Goal: Information Seeking & Learning: Find specific fact

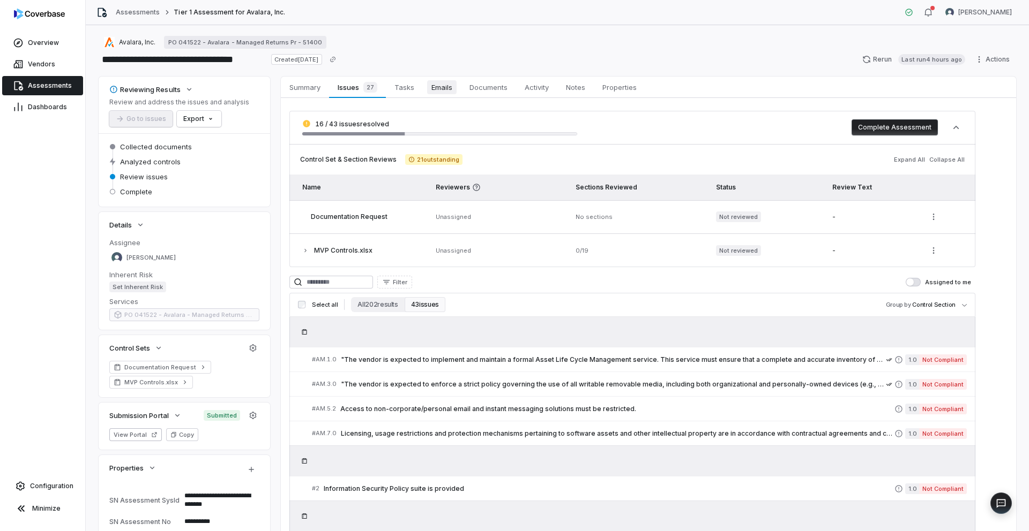
click at [439, 87] on span "Emails" at bounding box center [441, 87] width 29 height 14
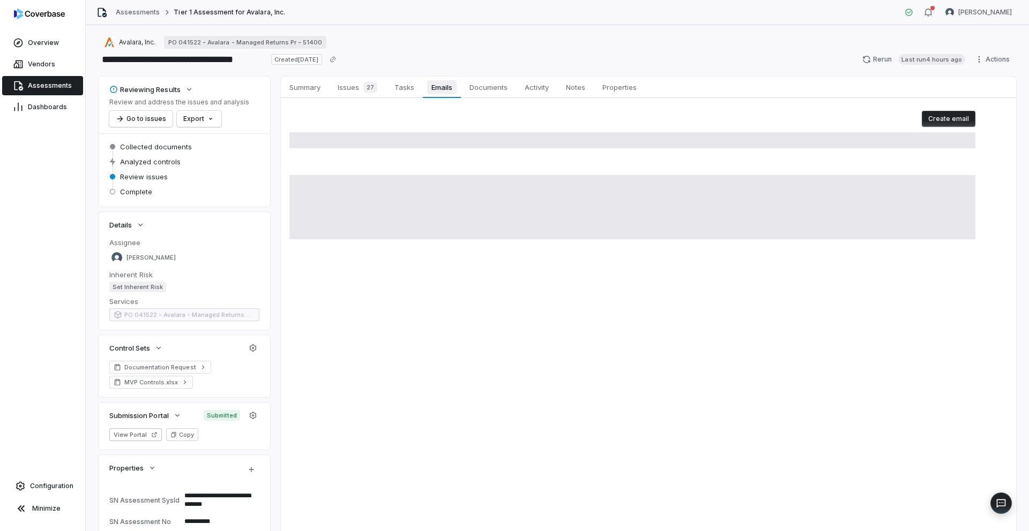
type textarea "*"
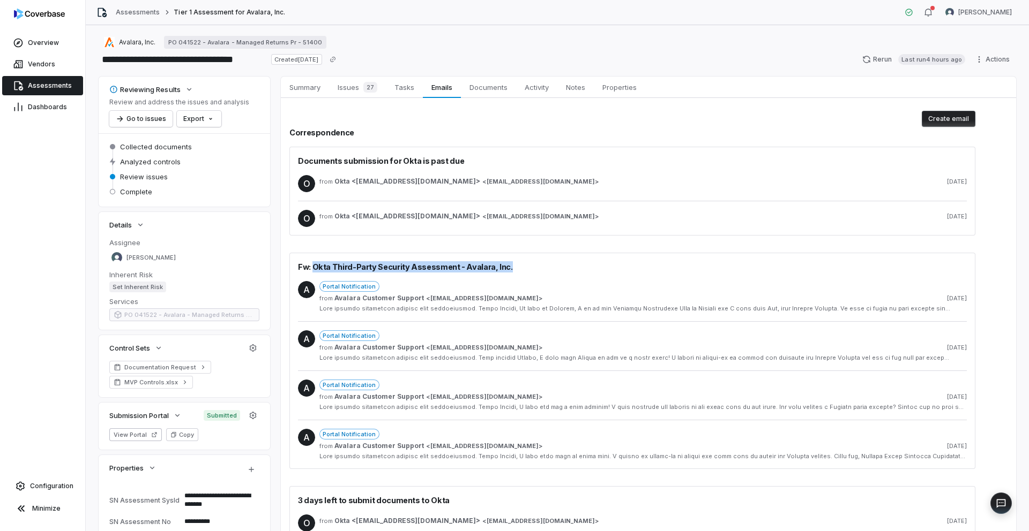
drag, startPoint x: 312, startPoint y: 267, endPoint x: 514, endPoint y: 267, distance: 202.0
click at [514, 267] on div "Fw: Okta Third-Party Security Assessment - Avalara, Inc." at bounding box center [632, 266] width 669 height 11
copy span "Okta Third-Party Security Assessment - Avalara, Inc."
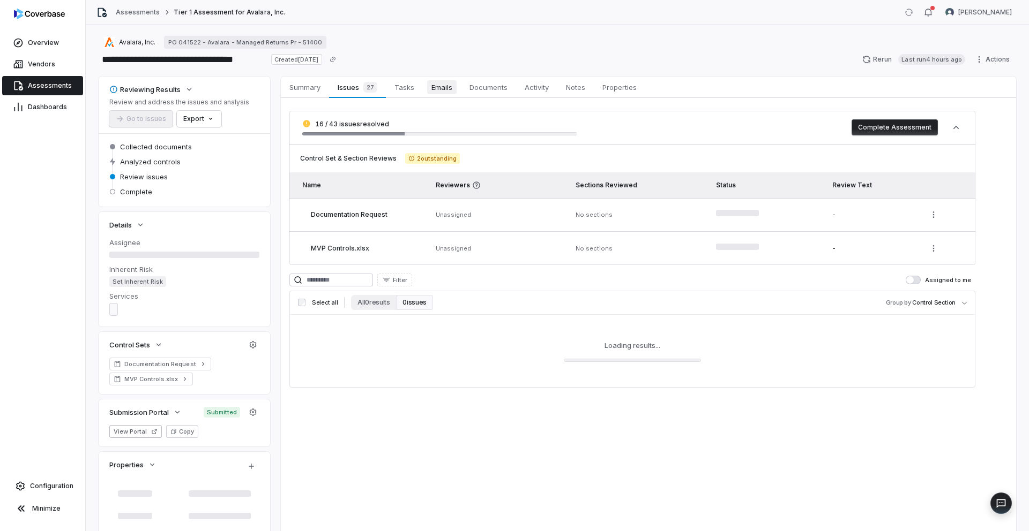
click at [447, 89] on span "Emails" at bounding box center [441, 87] width 29 height 14
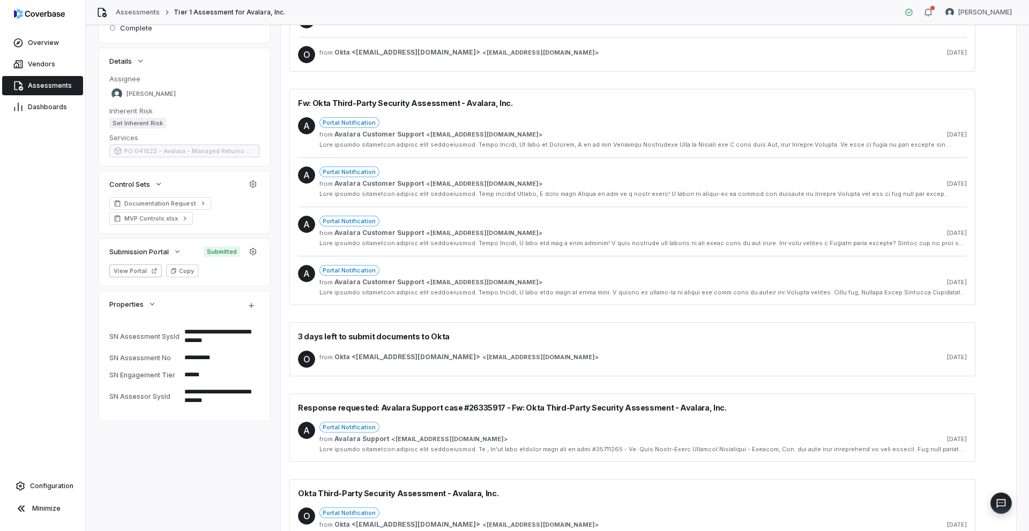
scroll to position [159, 0]
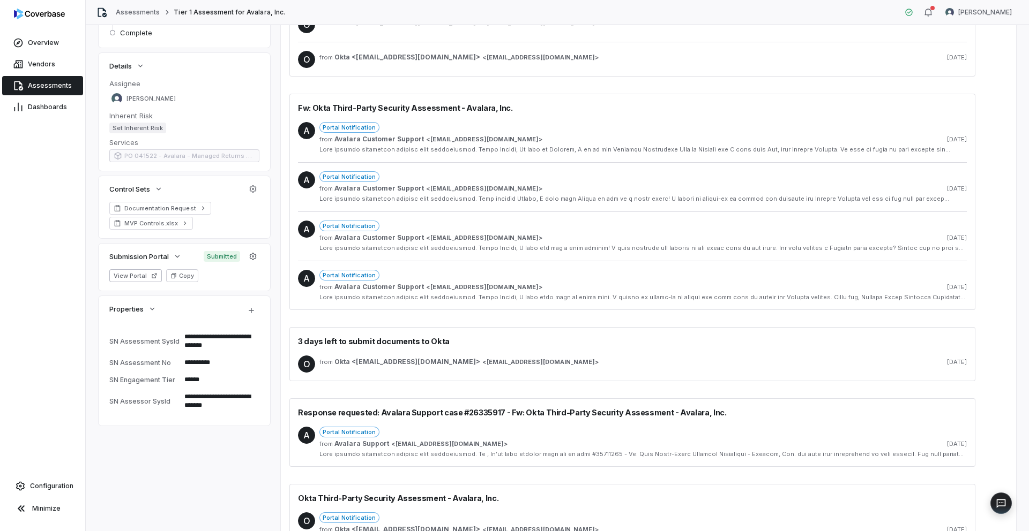
click at [444, 272] on div "Portal Notification" at bounding box center [642, 275] width 647 height 11
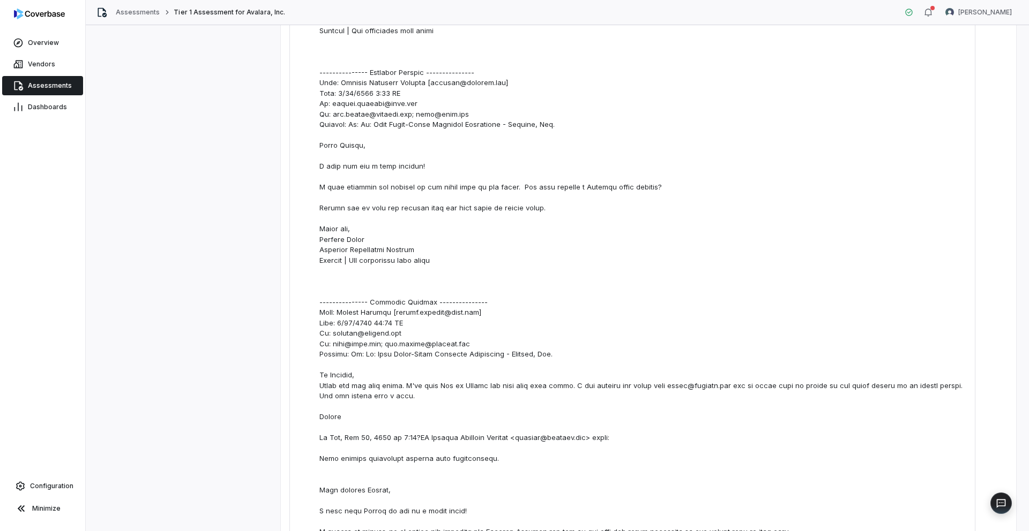
scroll to position [251, 0]
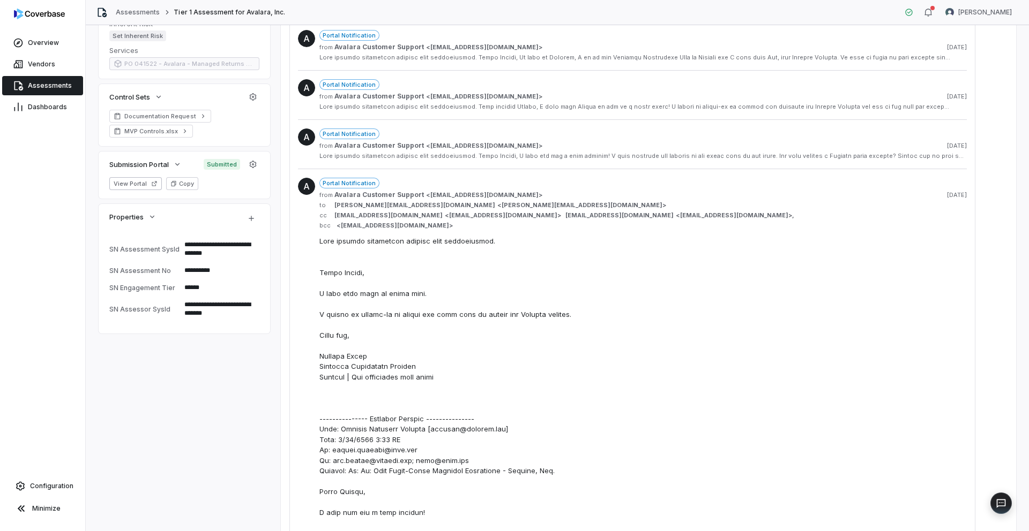
click at [501, 206] on span "samuel.folarin@okta.com" at bounding box center [581, 205] width 161 height 8
click at [626, 201] on span "to samuel.folarin@okta.com < samuel.folarin@okta.com >" at bounding box center [642, 205] width 647 height 8
click at [415, 144] on span "Avalara Customer Support" at bounding box center [378, 145] width 89 height 9
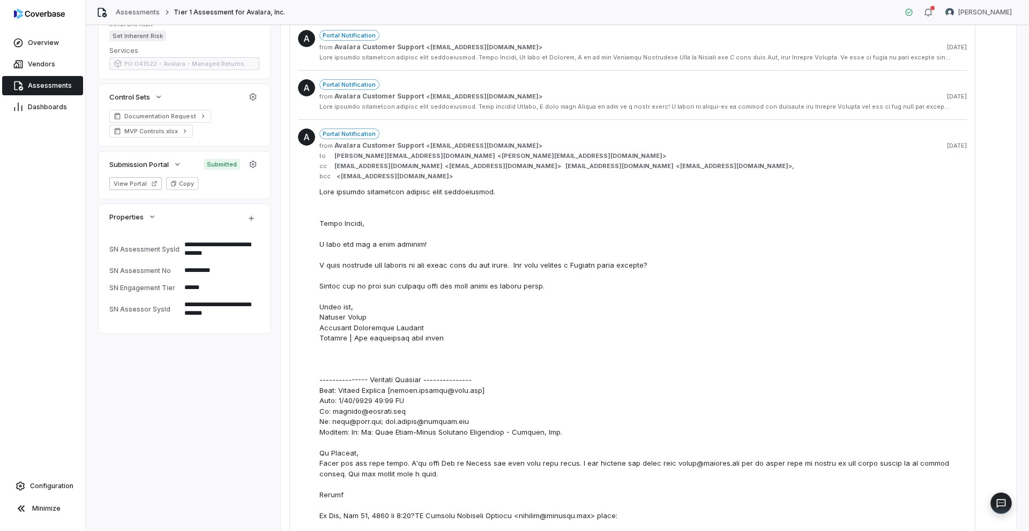
click at [419, 135] on div "Portal Notification" at bounding box center [642, 134] width 647 height 11
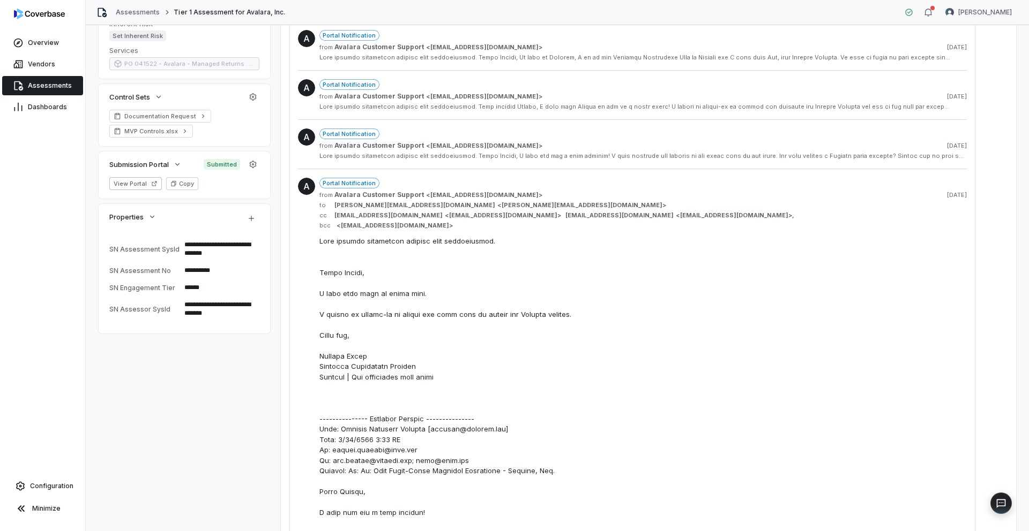
click at [418, 188] on div "Portal Notification" at bounding box center [642, 183] width 647 height 11
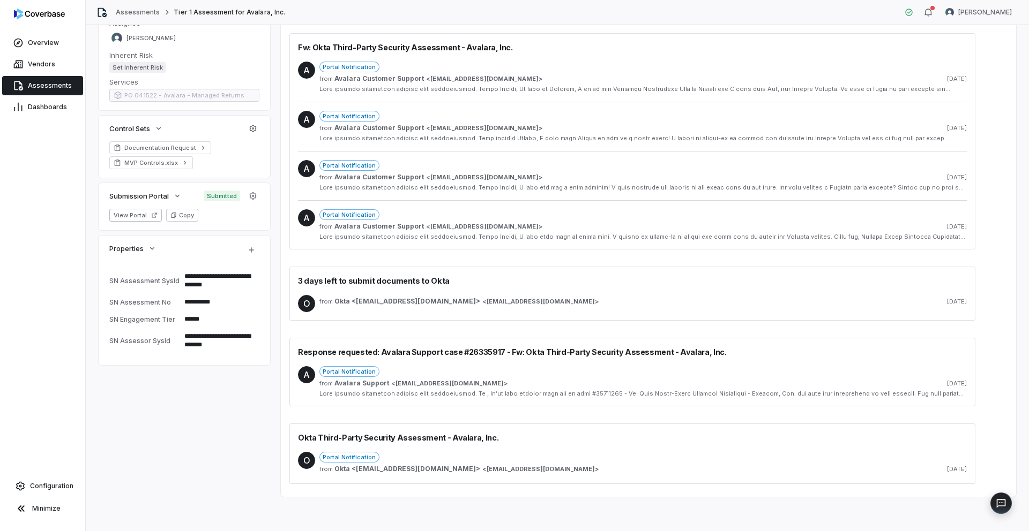
type textarea "*"
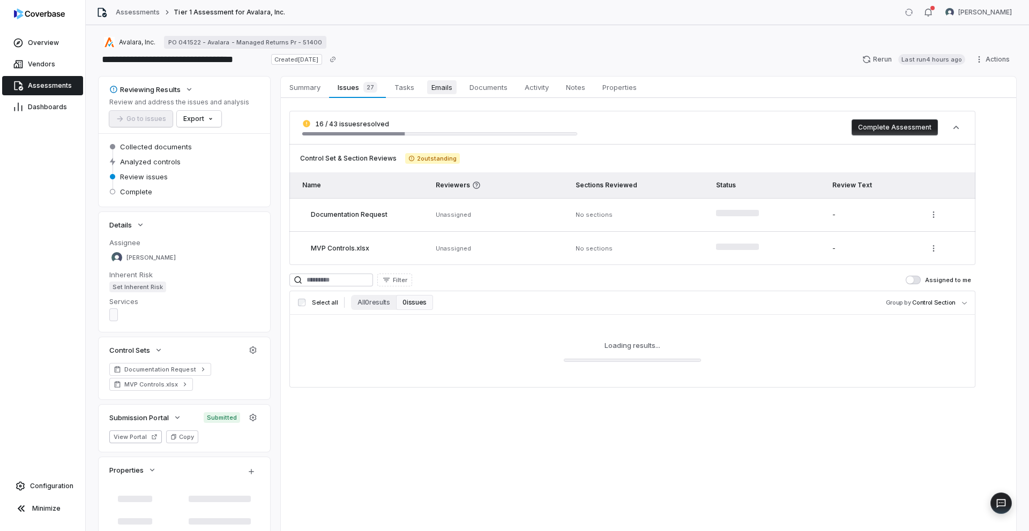
click at [441, 89] on span "Emails" at bounding box center [441, 87] width 29 height 14
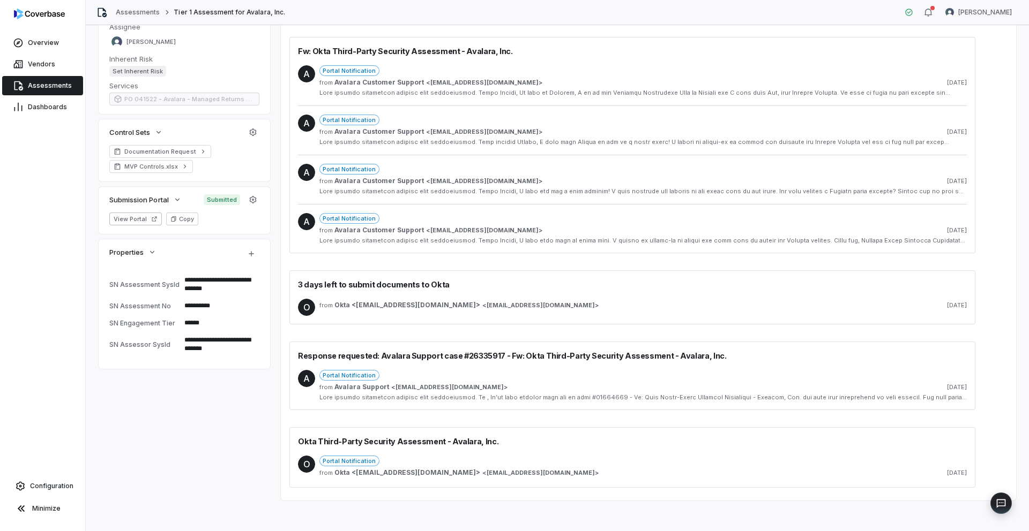
scroll to position [220, 0]
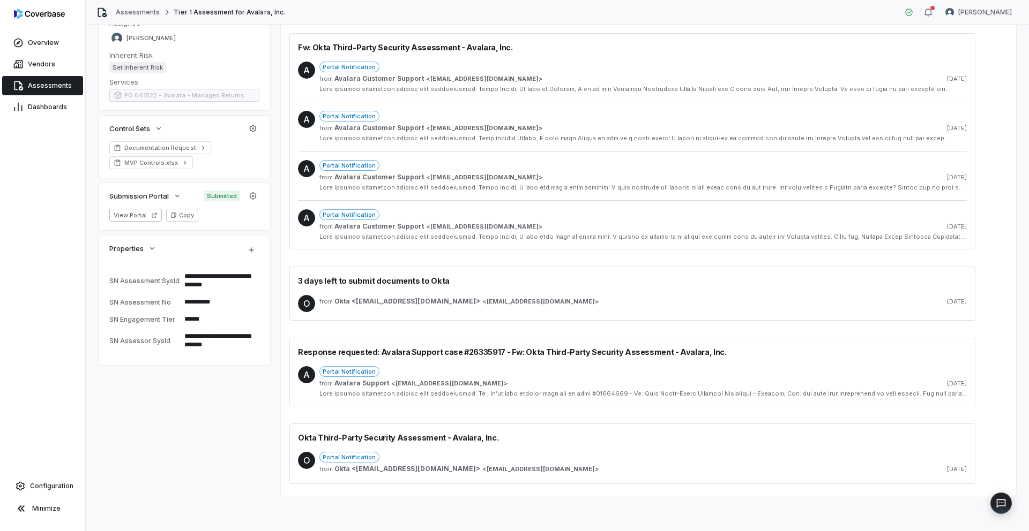
click at [486, 472] on span "[EMAIL_ADDRESS][DOMAIN_NAME]" at bounding box center [540, 470] width 108 height 8
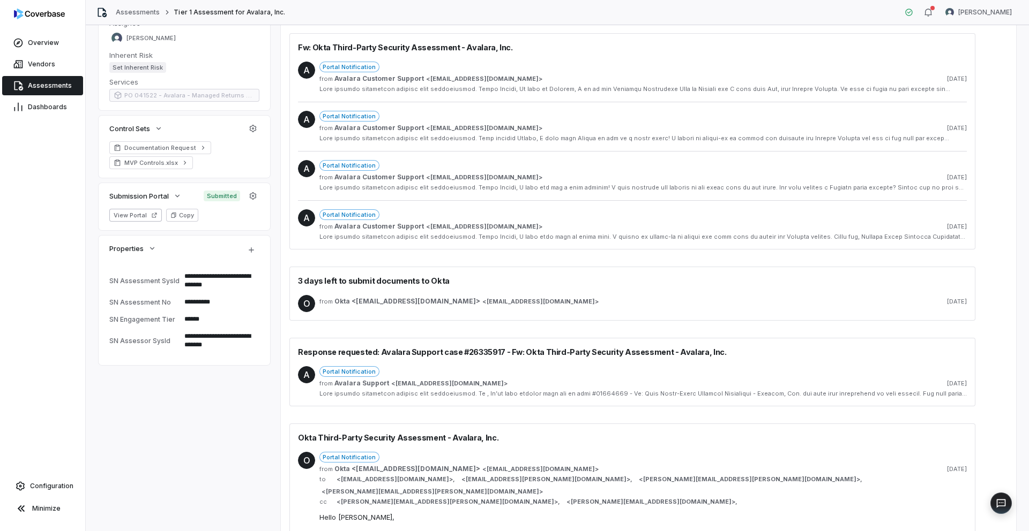
scroll to position [240, 0]
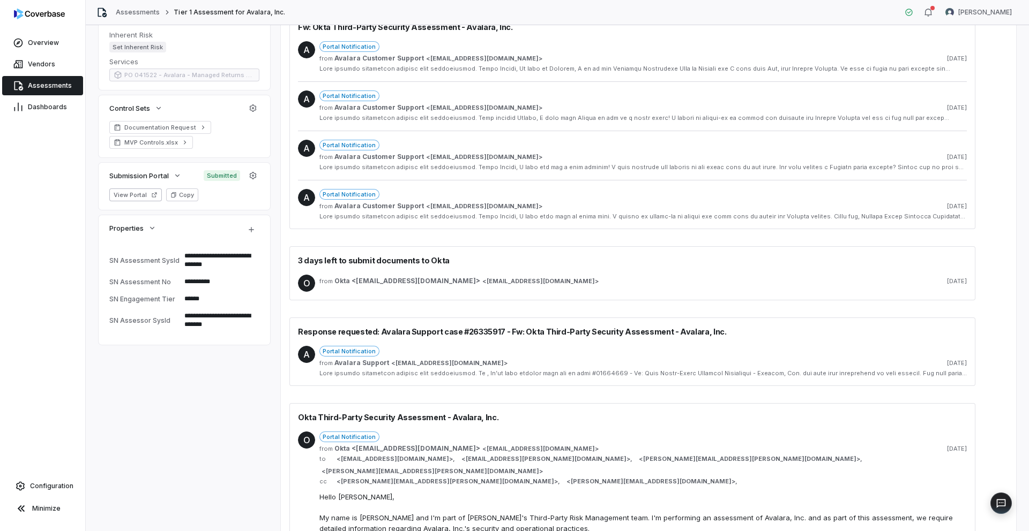
click at [440, 439] on div "Portal Notification" at bounding box center [642, 437] width 647 height 11
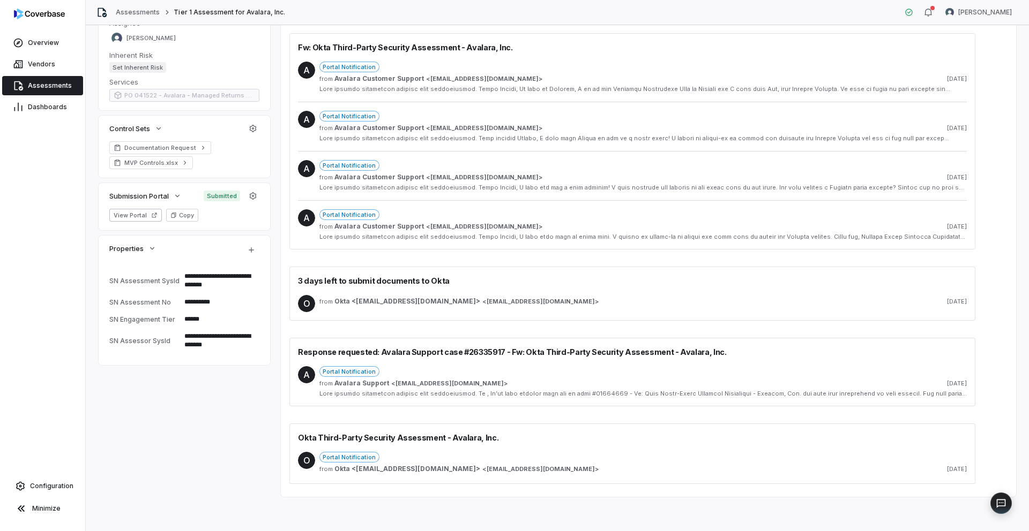
scroll to position [220, 0]
click at [394, 78] on span "Avalara Customer Support" at bounding box center [378, 78] width 89 height 9
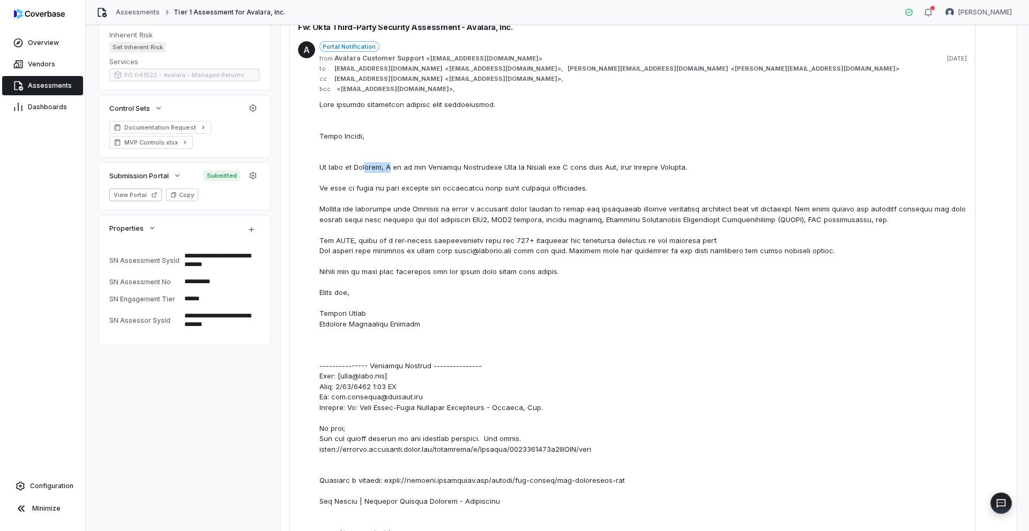
drag, startPoint x: 359, startPoint y: 178, endPoint x: 384, endPoint y: 178, distance: 24.7
click at [384, 178] on div at bounding box center [642, 497] width 647 height 794
copy div "Darlene"
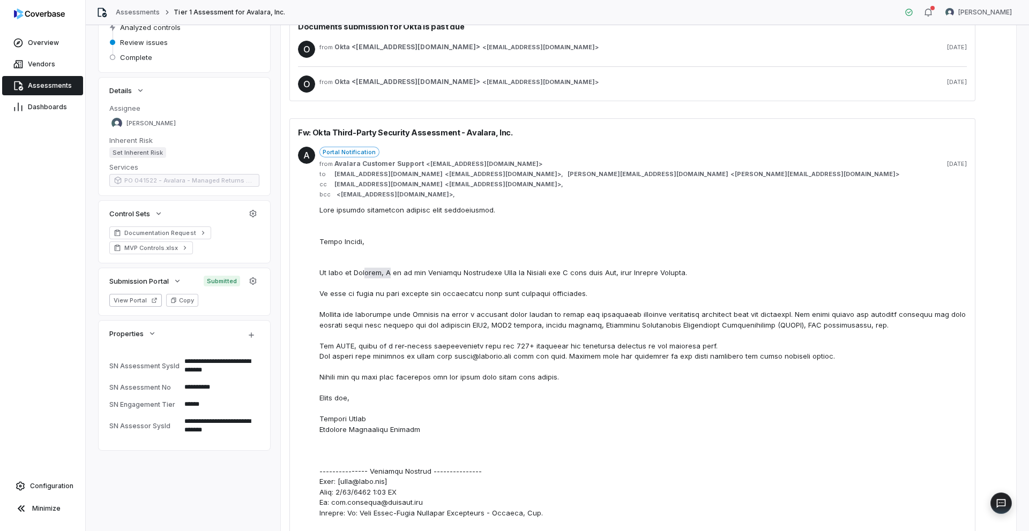
scroll to position [0, 0]
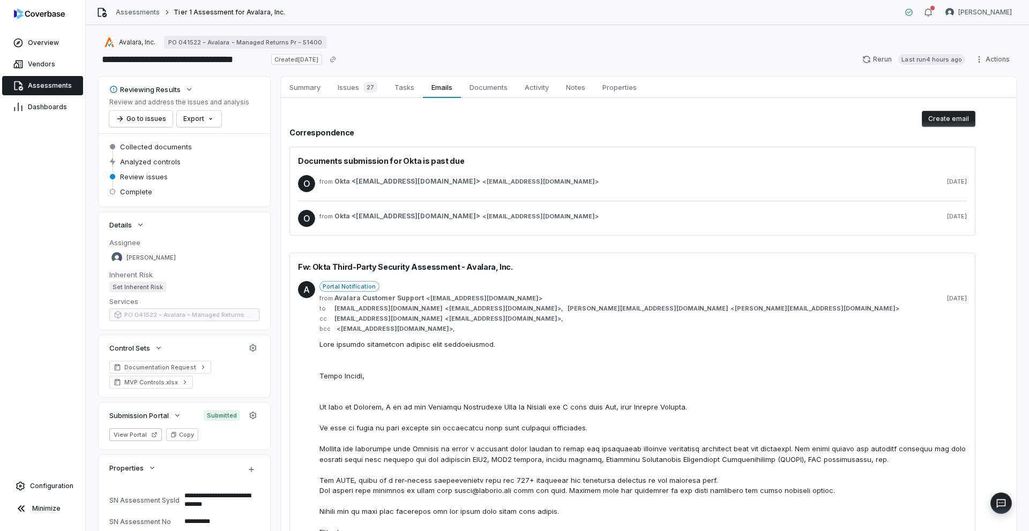
click at [417, 299] on span "Avalara Customer Support" at bounding box center [378, 298] width 89 height 9
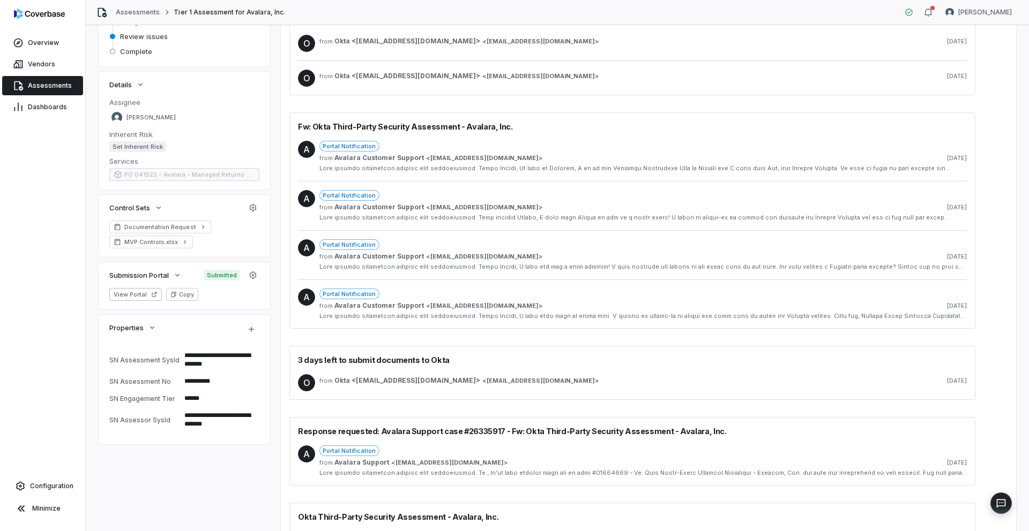
scroll to position [220, 0]
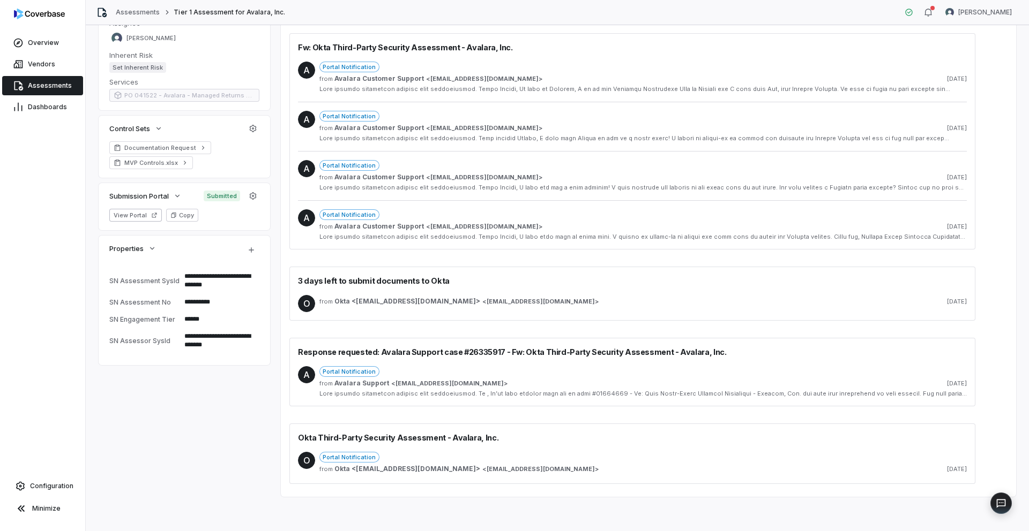
click at [448, 369] on div "Portal Notification" at bounding box center [642, 371] width 647 height 11
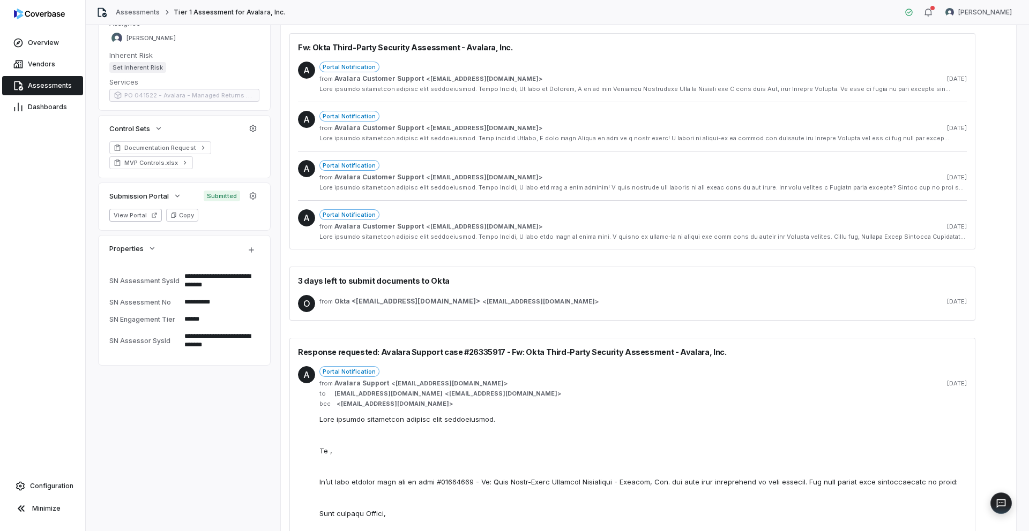
click at [448, 369] on div "Portal Notification" at bounding box center [642, 371] width 647 height 11
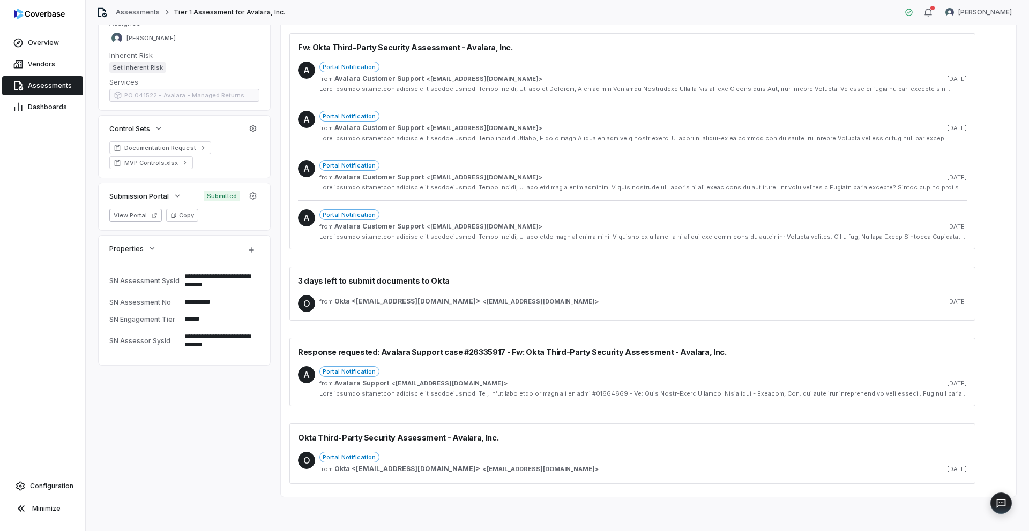
click at [468, 463] on div "Portal Notification from Okta <tprm@okta.com> < tprm@okta.com > 11 days ago" at bounding box center [642, 464] width 647 height 24
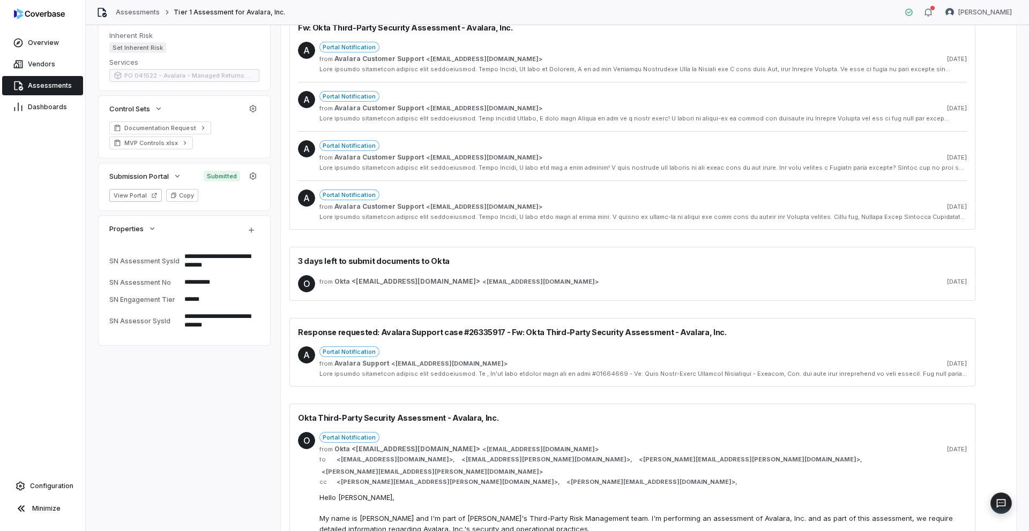
scroll to position [240, 0]
type textarea "*"
drag, startPoint x: 341, startPoint y: 469, endPoint x: 407, endPoint y: 469, distance: 65.9
click at [407, 478] on span "noel.benton@okta.com" at bounding box center [447, 482] width 213 height 8
copy span "noel.benton@okta.com"
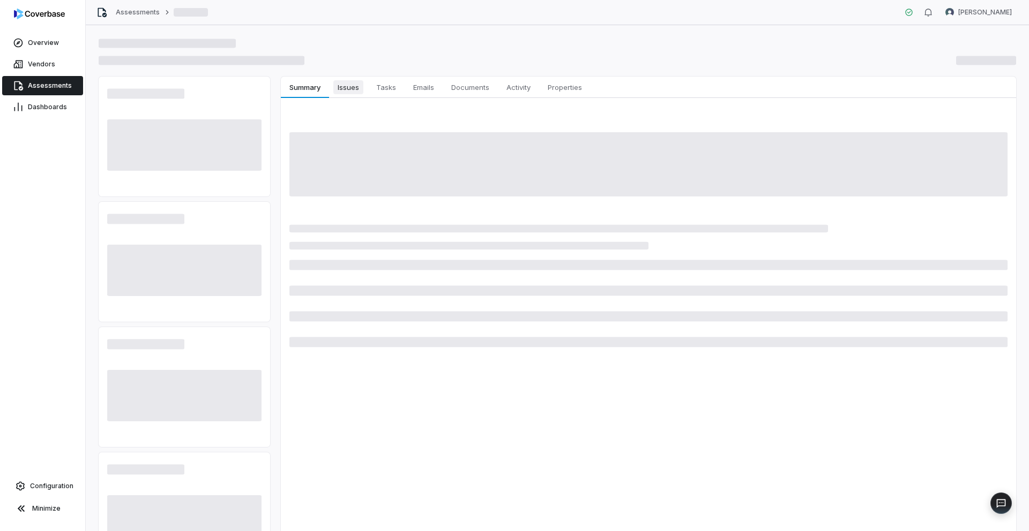
click at [348, 89] on span "Issues" at bounding box center [348, 87] width 30 height 14
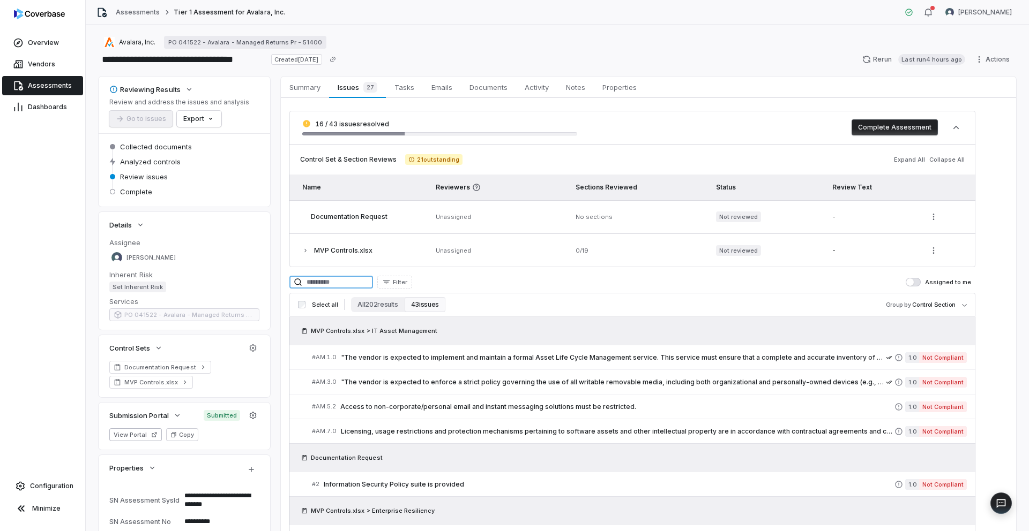
click at [349, 284] on input at bounding box center [331, 282] width 84 height 13
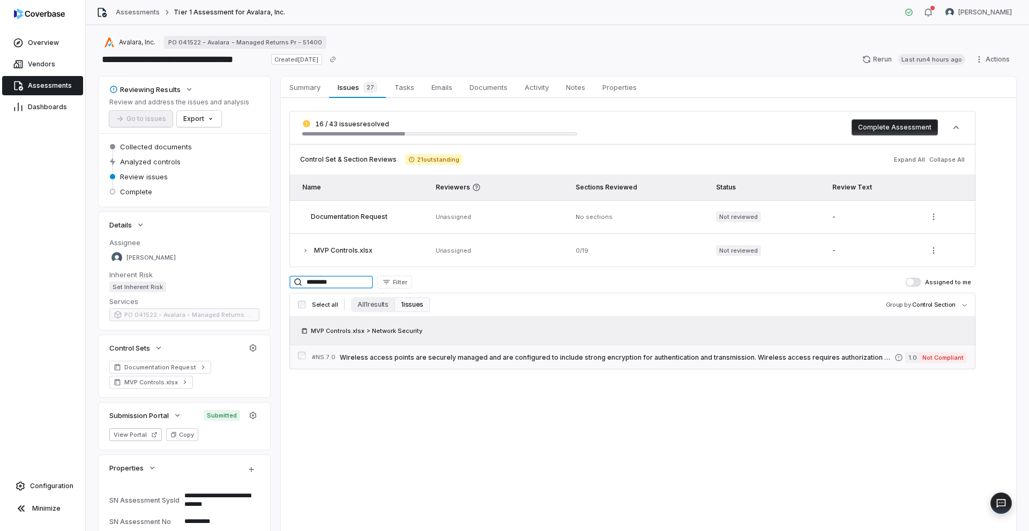
type input "********"
click at [407, 367] on link "# NS.7.0 Wireless access points are securely managed and are configured to incl…" at bounding box center [639, 358] width 655 height 24
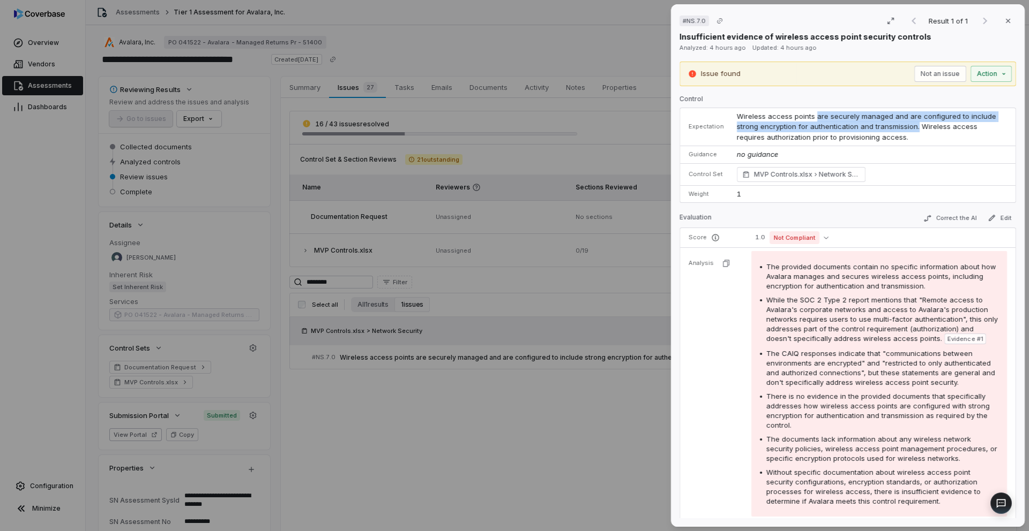
drag, startPoint x: 813, startPoint y: 117, endPoint x: 913, endPoint y: 123, distance: 100.4
click at [913, 123] on span "Wireless access points are securely managed and are configured to include stron…" at bounding box center [867, 126] width 261 height 29
copy span "are securely managed and are configured to include strong encryption for authen…"
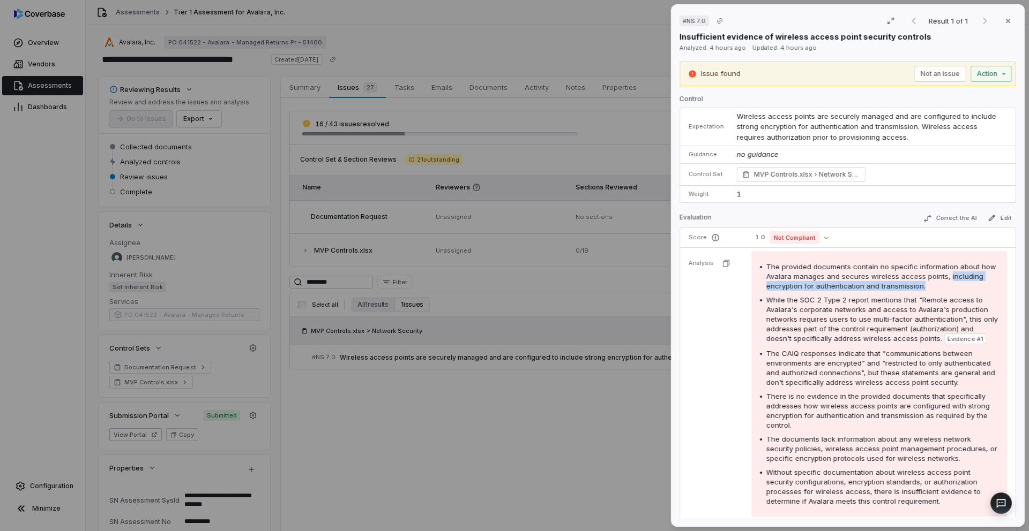
drag, startPoint x: 763, startPoint y: 286, endPoint x: 950, endPoint y: 288, distance: 187.0
click at [950, 288] on span "The provided documents contain no specific information about how Avalara manage…" at bounding box center [881, 277] width 230 height 28
copy span "including encryption for authentication and transmission."
click at [586, 248] on div "# NS.7.0 Result 1 of 1 Close Insufficient evidence of wireless access point sec…" at bounding box center [514, 265] width 1029 height 531
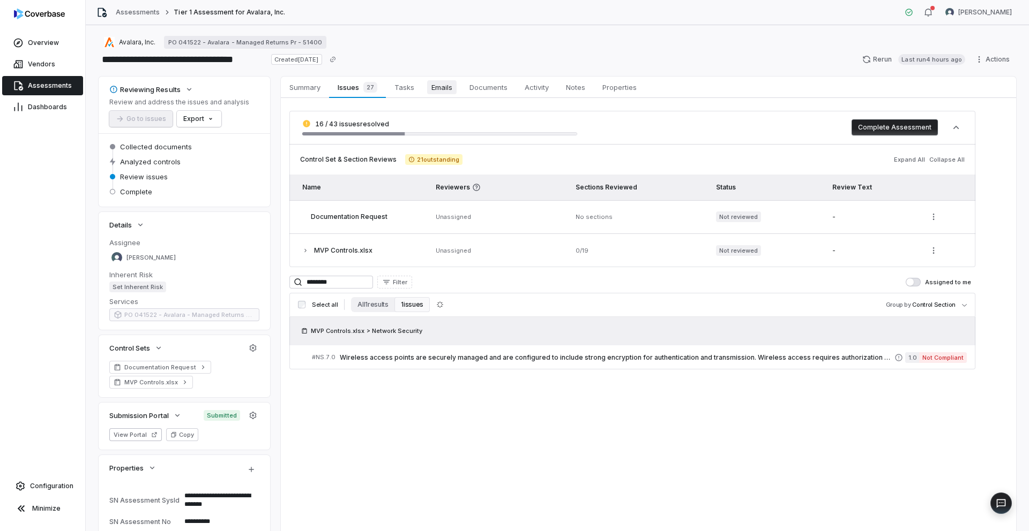
click at [448, 91] on span "Emails" at bounding box center [441, 87] width 29 height 14
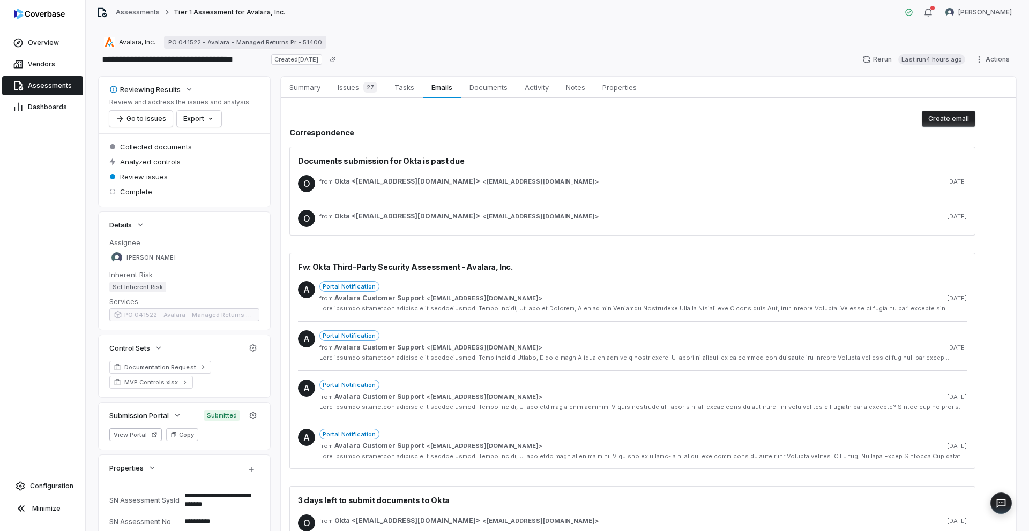
click at [503, 289] on div "Portal Notification" at bounding box center [642, 286] width 647 height 11
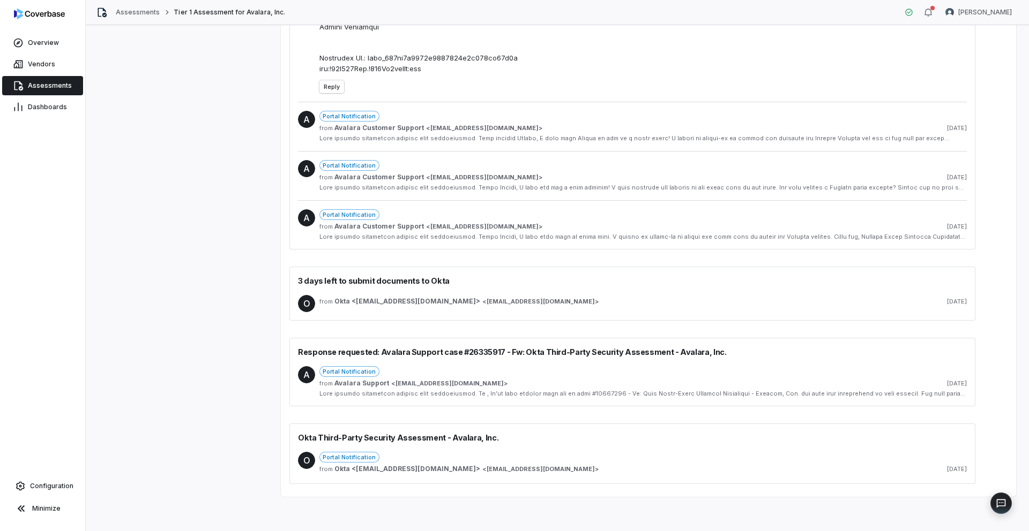
scroll to position [1091, 0]
click at [486, 466] on div "from Okta <tprm@okta.com> < tprm@okta.com > 11 days ago" at bounding box center [642, 469] width 647 height 9
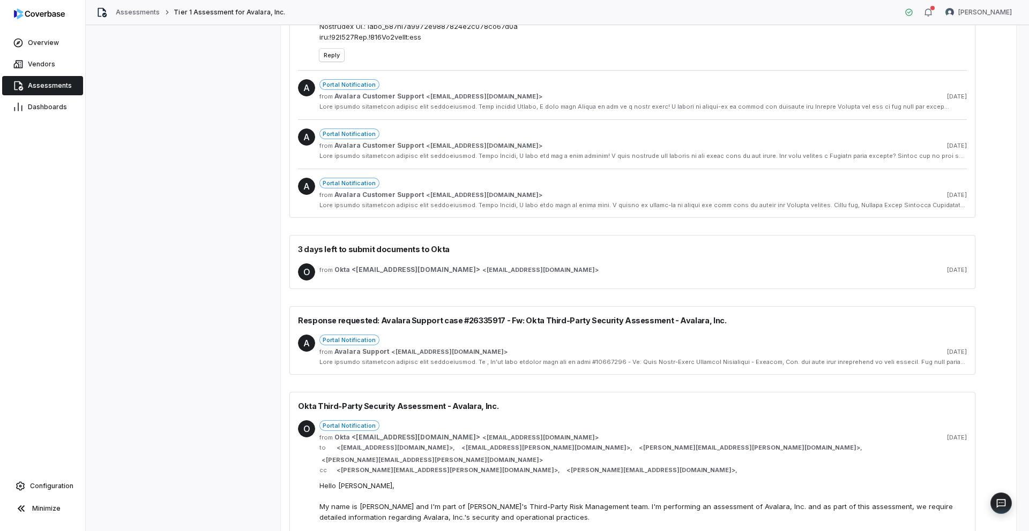
scroll to position [1265, 0]
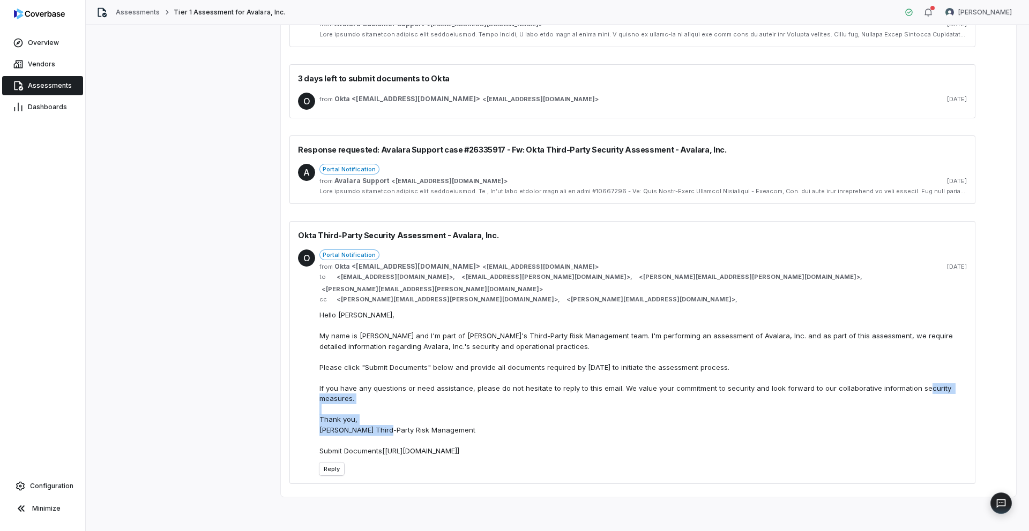
drag, startPoint x: 319, startPoint y: 436, endPoint x: 430, endPoint y: 462, distance: 114.5
click at [430, 456] on div "Hello Kerwin, My name is Samuel and I'm part of Okta's Third-Party Risk Managem…" at bounding box center [642, 383] width 647 height 146
drag, startPoint x: 437, startPoint y: 458, endPoint x: 320, endPoint y: 434, distance: 119.8
click at [320, 434] on div "Hello Kerwin, My name is Samuel and I'm part of Okta's Third-Party Risk Managem…" at bounding box center [642, 383] width 647 height 146
copy div "Thank you, Samuel Okta Third-Party Risk Management"
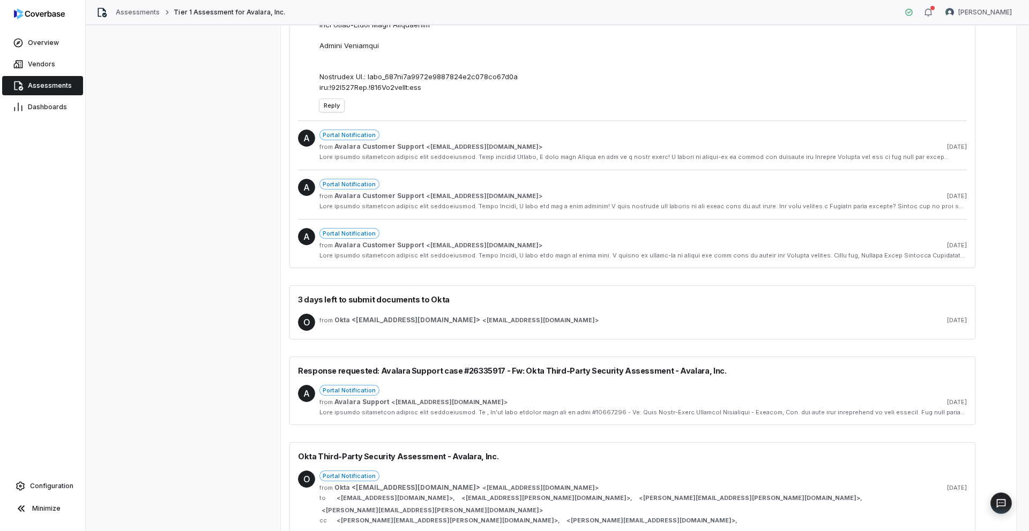
scroll to position [890, 0]
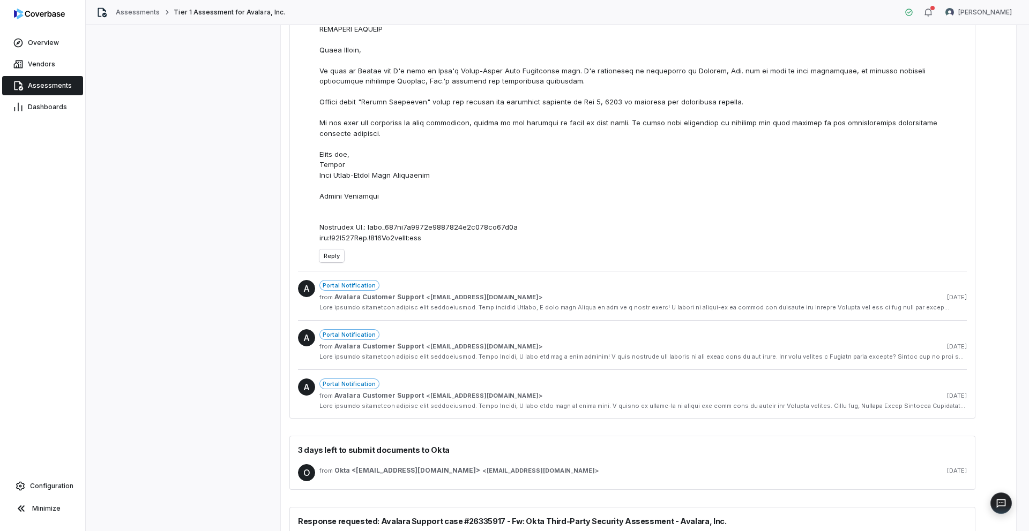
type textarea "*"
